Goal: Information Seeking & Learning: Learn about a topic

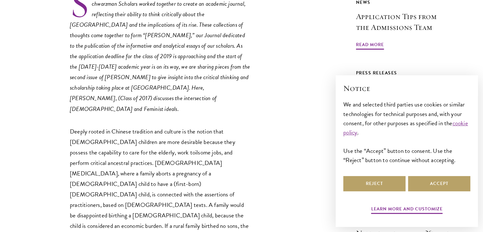
scroll to position [297, 0]
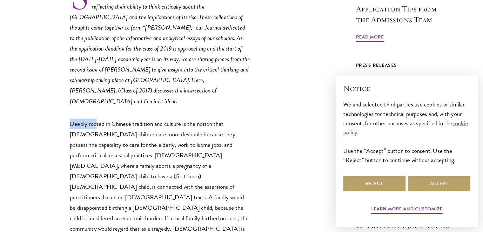
drag, startPoint x: 69, startPoint y: 95, endPoint x: 113, endPoint y: 103, distance: 44.6
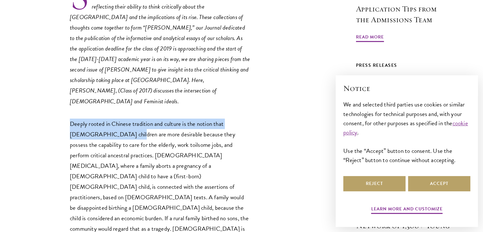
click at [209, 118] on p "Deeply rooted in Chinese tradition and culture is the notion that [DEMOGRAPHIC_…" at bounding box center [160, 202] width 181 height 168
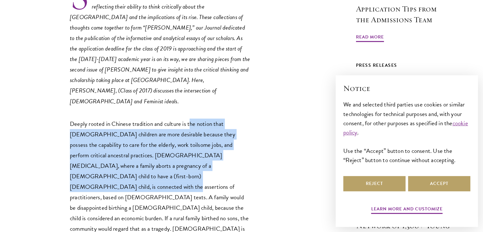
drag, startPoint x: 189, startPoint y: 96, endPoint x: 164, endPoint y: 148, distance: 58.2
click at [164, 148] on p "Deeply rooted in Chinese tradition and culture is the notion that [DEMOGRAPHIC_…" at bounding box center [160, 202] width 181 height 168
copy p "he notion that [DEMOGRAPHIC_DATA] children are more desirable because they poss…"
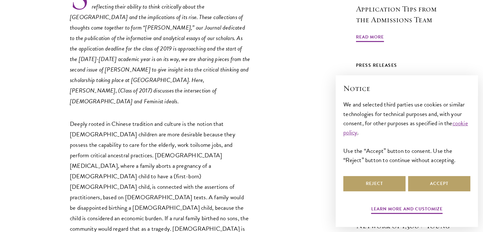
click at [213, 145] on p "Deeply rooted in Chinese tradition and culture is the notion that [DEMOGRAPHIC_…" at bounding box center [160, 202] width 181 height 168
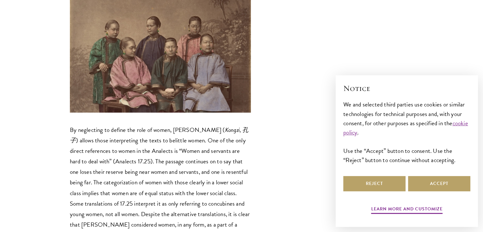
scroll to position [760, 0]
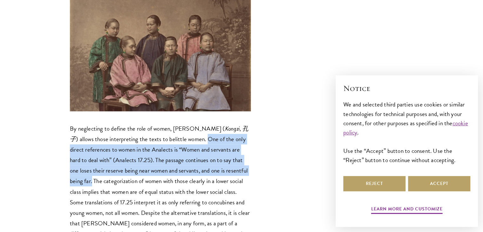
drag, startPoint x: 182, startPoint y: 59, endPoint x: 257, endPoint y: 86, distance: 79.2
copy p "One of the only direct references to women in the Analects is “Women and servan…"
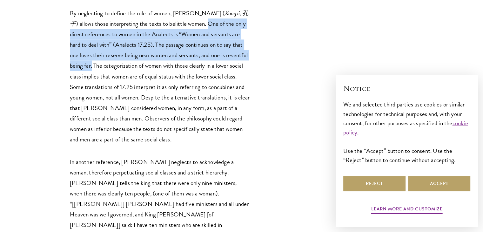
scroll to position [887, 0]
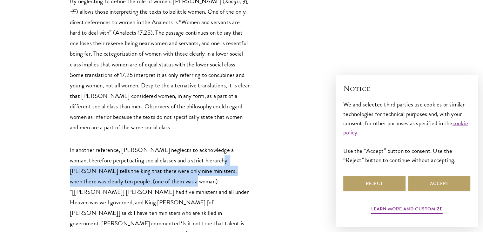
drag, startPoint x: 214, startPoint y: 76, endPoint x: 155, endPoint y: 97, distance: 62.1
click at [155, 144] on p "In another reference, [PERSON_NAME] neglects to acknowledge a woman, therefore …" at bounding box center [160, 202] width 181 height 116
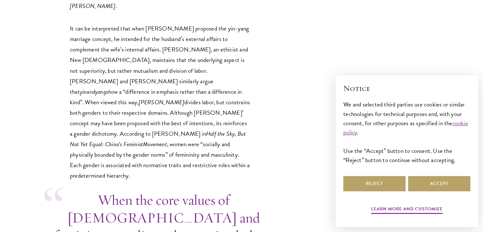
scroll to position [1606, 0]
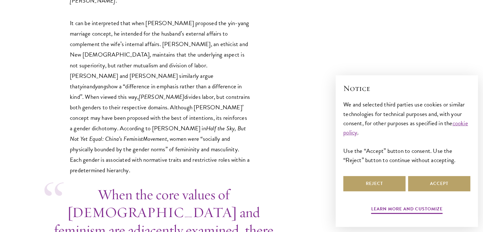
drag, startPoint x: 65, startPoint y: 101, endPoint x: 221, endPoint y: 121, distance: 157.1
copy p "Feminism at its core advocates for suspending the concept of separate but equal…"
